Goal: Browse casually: Explore the website without a specific task or goal

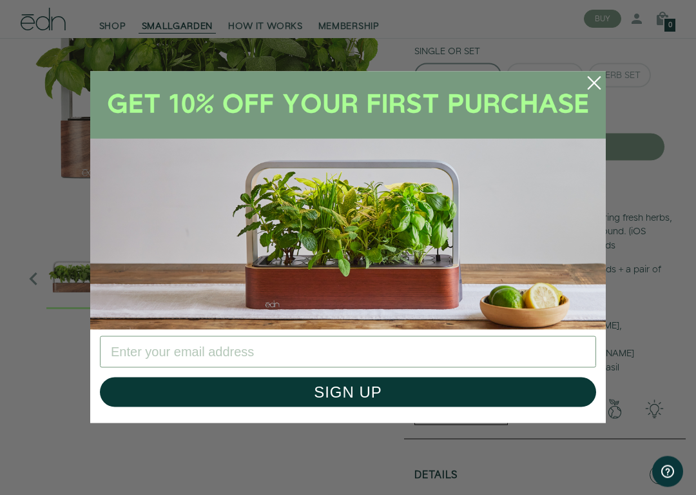
scroll to position [148, 0]
click at [595, 83] on icon "Close dialog" at bounding box center [595, 83] width 12 height 12
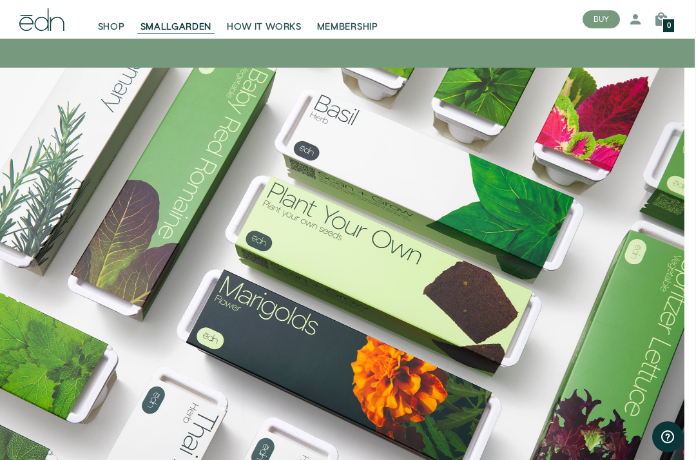
scroll to position [976, 1]
